Goal: Obtain resource: Download file/media

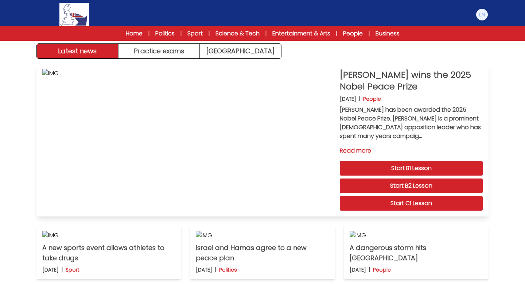
scroll to position [8, 0]
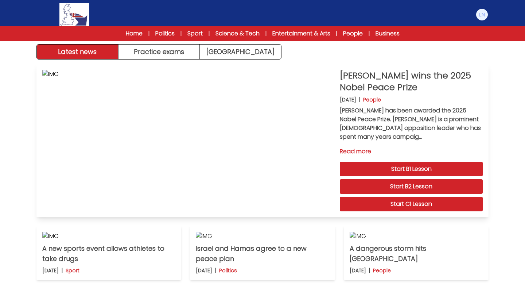
click at [381, 167] on link "Start B1 Lesson" at bounding box center [411, 169] width 143 height 15
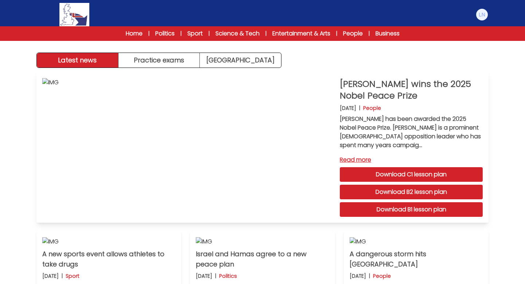
click at [362, 161] on link "Read more" at bounding box center [411, 159] width 143 height 9
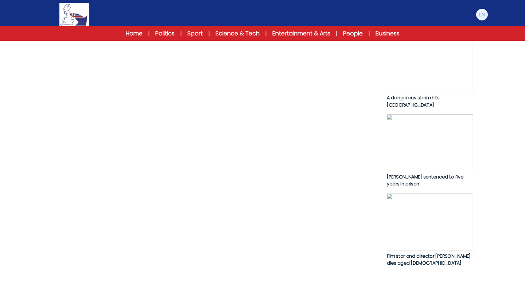
scroll to position [446, 0]
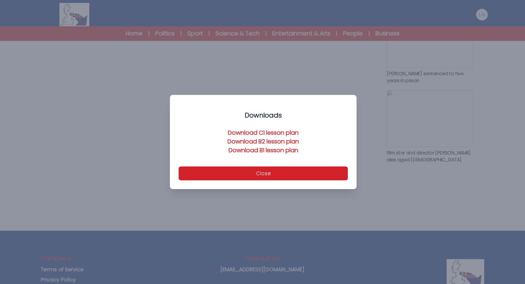
click at [268, 150] on link "Download B1 lesson plan" at bounding box center [264, 150] width 70 height 8
click at [248, 172] on button "Close" at bounding box center [263, 173] width 169 height 14
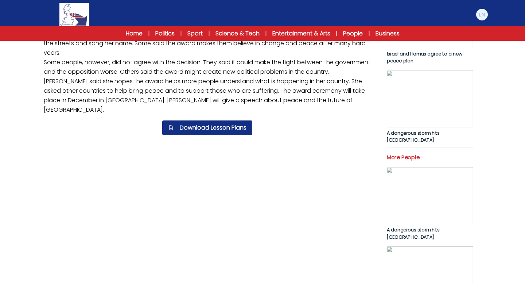
scroll to position [203, 0]
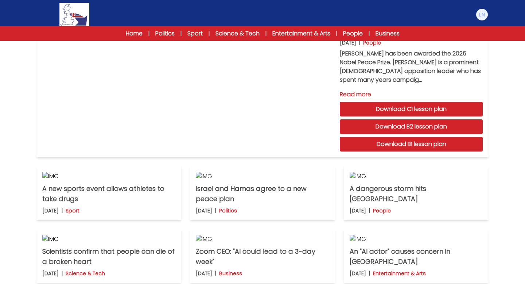
scroll to position [66, 0]
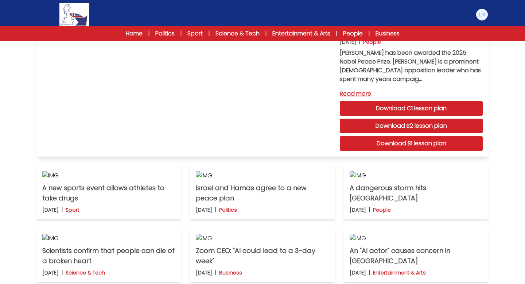
click at [365, 95] on link "Read more" at bounding box center [411, 93] width 143 height 9
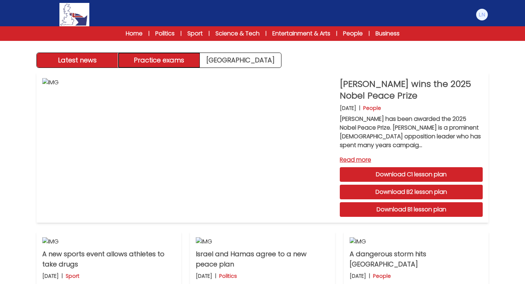
click at [180, 65] on button "Practice exams" at bounding box center [160, 60] width 82 height 15
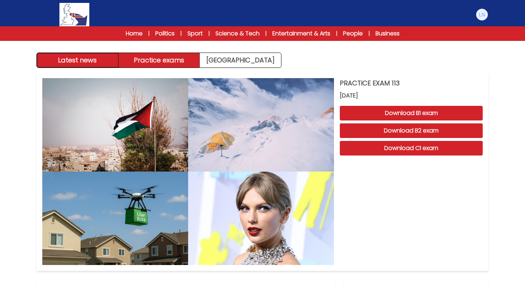
click at [83, 62] on button "Latest news" at bounding box center [78, 60] width 82 height 15
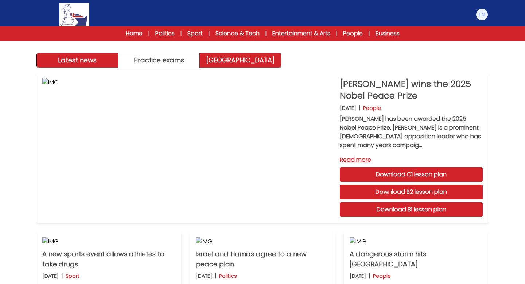
click at [241, 57] on link "Exam Centre" at bounding box center [240, 60] width 81 height 15
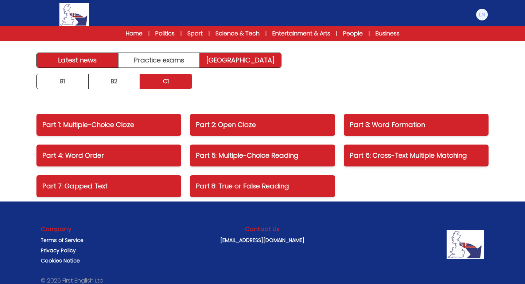
click at [87, 61] on link "Latest news" at bounding box center [78, 60] width 82 height 15
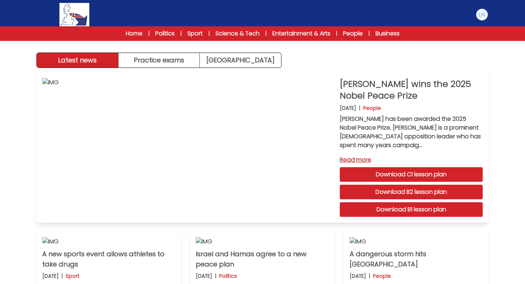
click at [425, 211] on link "Download B1 lesson plan" at bounding box center [411, 209] width 143 height 15
click at [513, 18] on nav "Manage Account My Account Language English Español Français B1 B2 C1 Logout B1" at bounding box center [262, 20] width 525 height 41
click at [295, 59] on div "Latest news Practice exams Exam Centre" at bounding box center [262, 34] width 467 height 68
click at [363, 161] on link "Read more" at bounding box center [411, 159] width 143 height 9
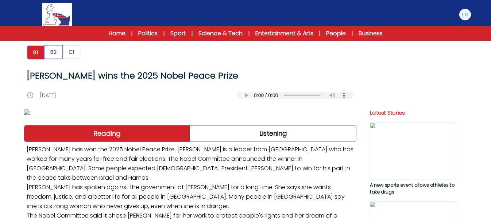
click at [48, 51] on button "B2" at bounding box center [53, 52] width 19 height 14
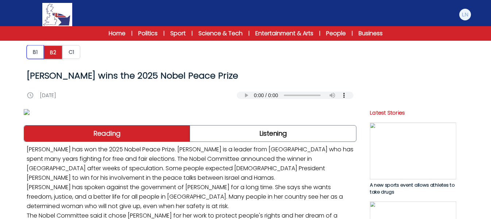
click at [30, 53] on button "B1" at bounding box center [35, 52] width 17 height 14
click at [34, 54] on button "B1" at bounding box center [35, 52] width 17 height 14
